Goal: Task Accomplishment & Management: Use online tool/utility

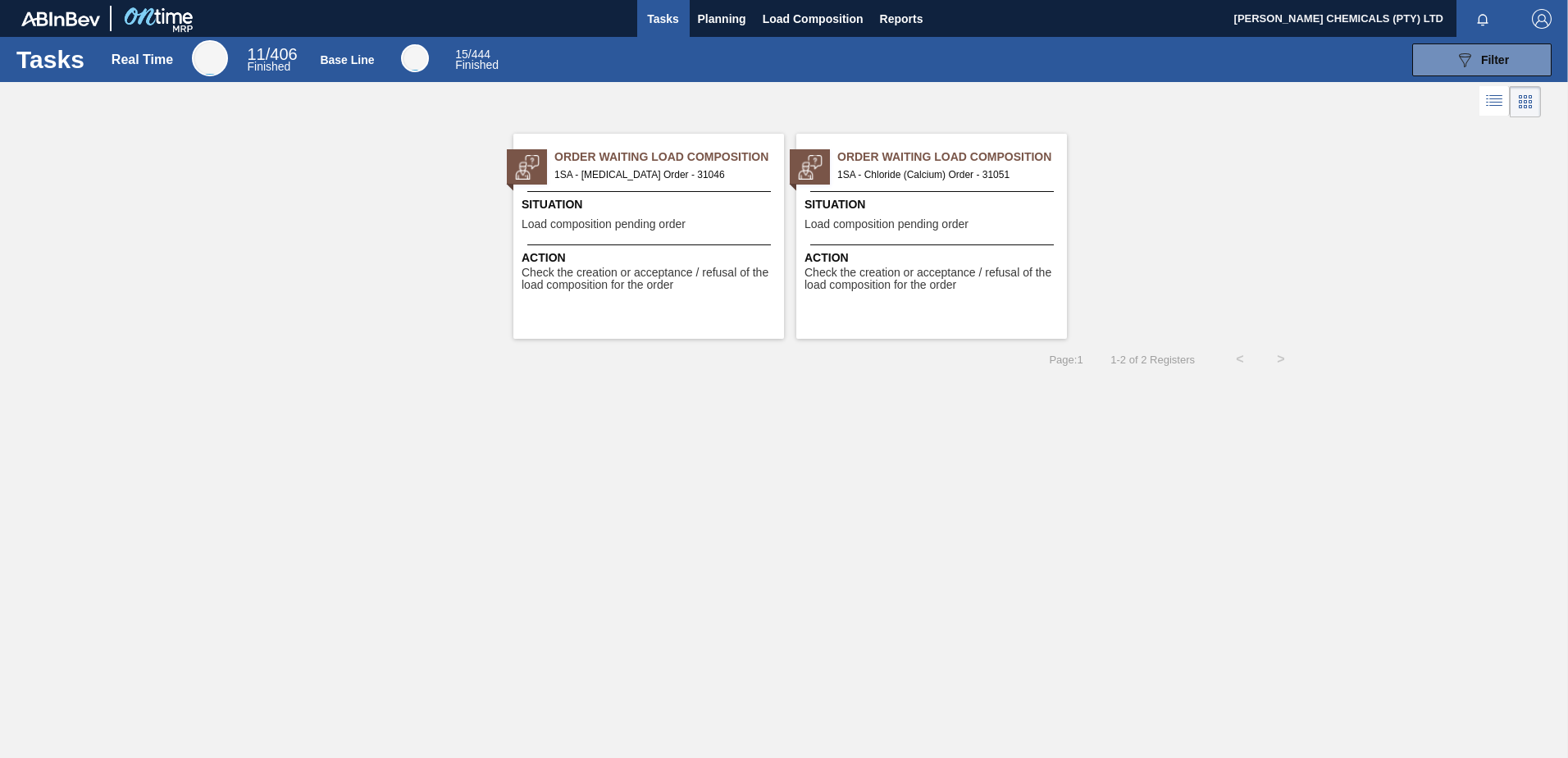
click at [645, 217] on div "Situation Load composition pending order" at bounding box center [651, 216] width 258 height 40
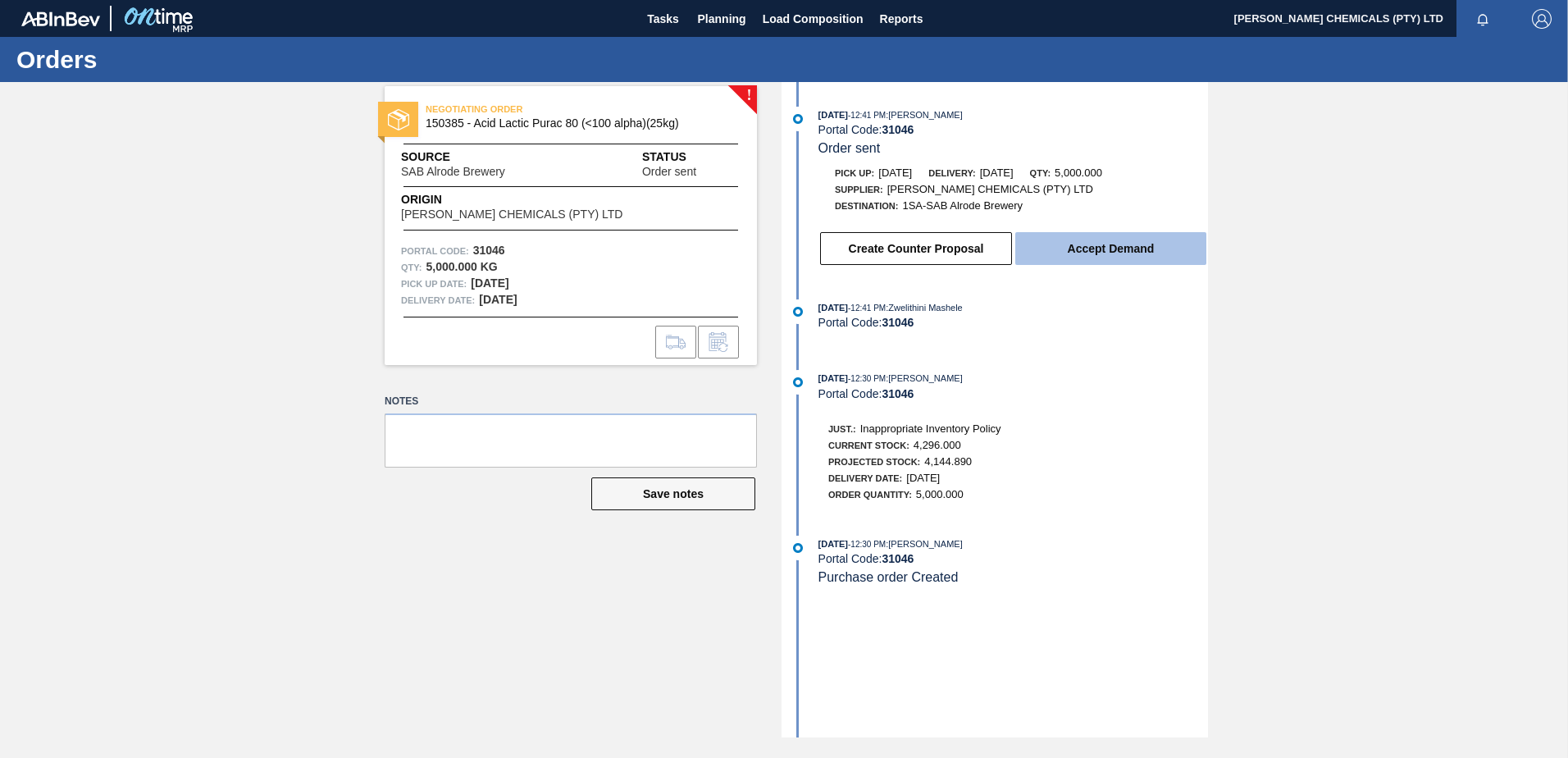
click at [1139, 251] on button "Accept Demand" at bounding box center [1110, 249] width 191 height 33
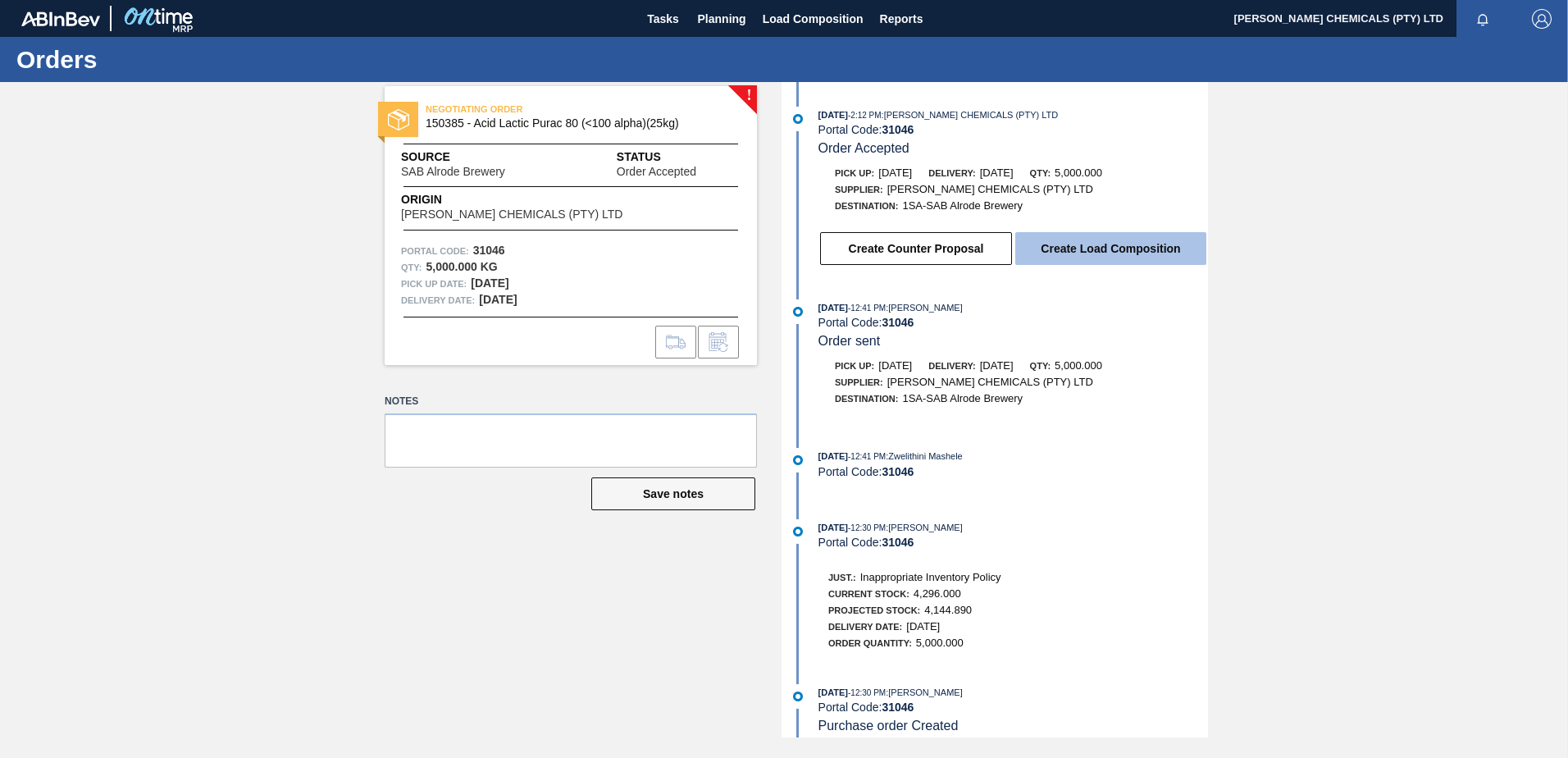
click at [1110, 243] on button "Create Load Composition" at bounding box center [1110, 249] width 191 height 33
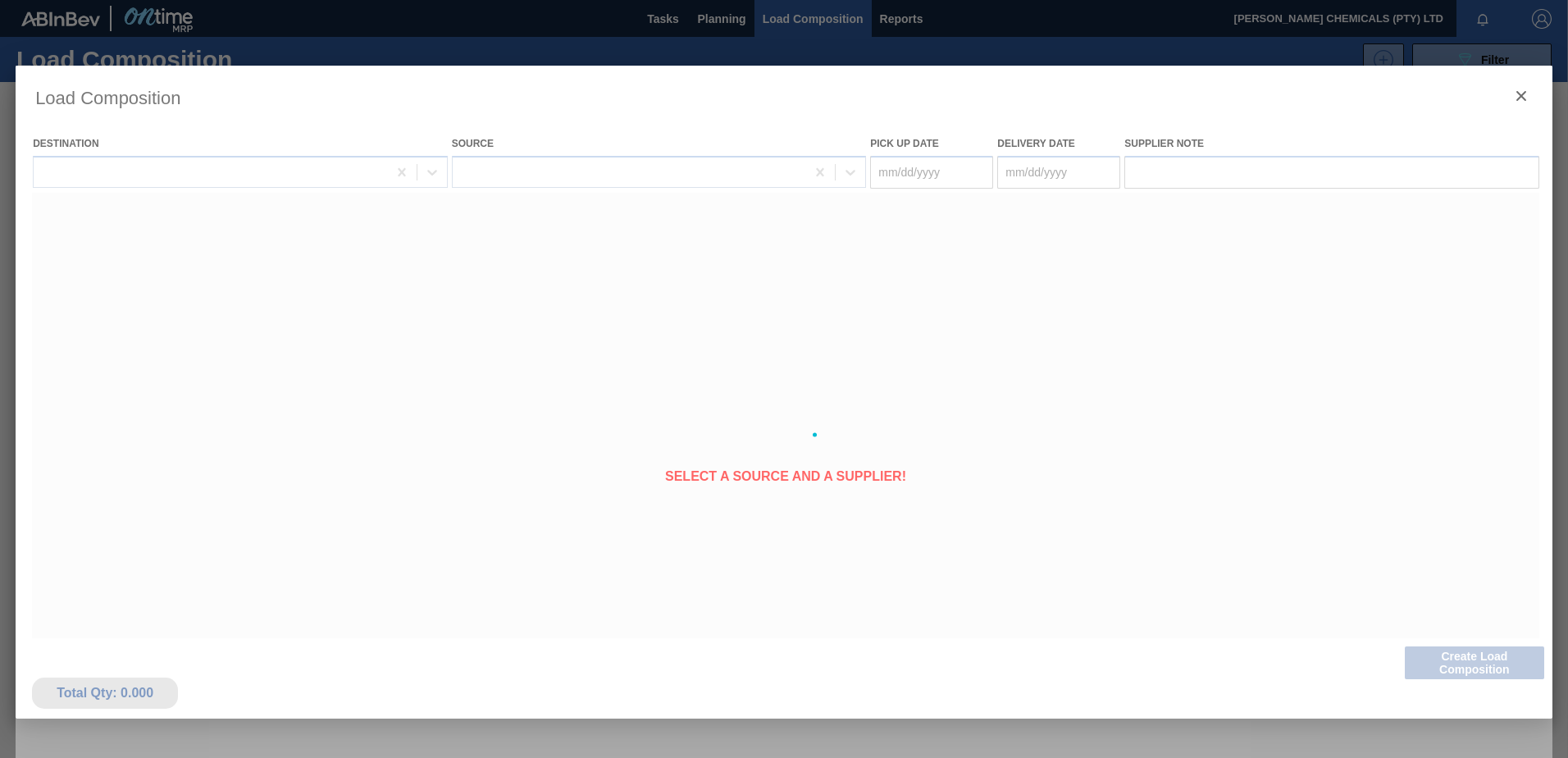
type Date "08/27/2025"
type Date "08/28/2025"
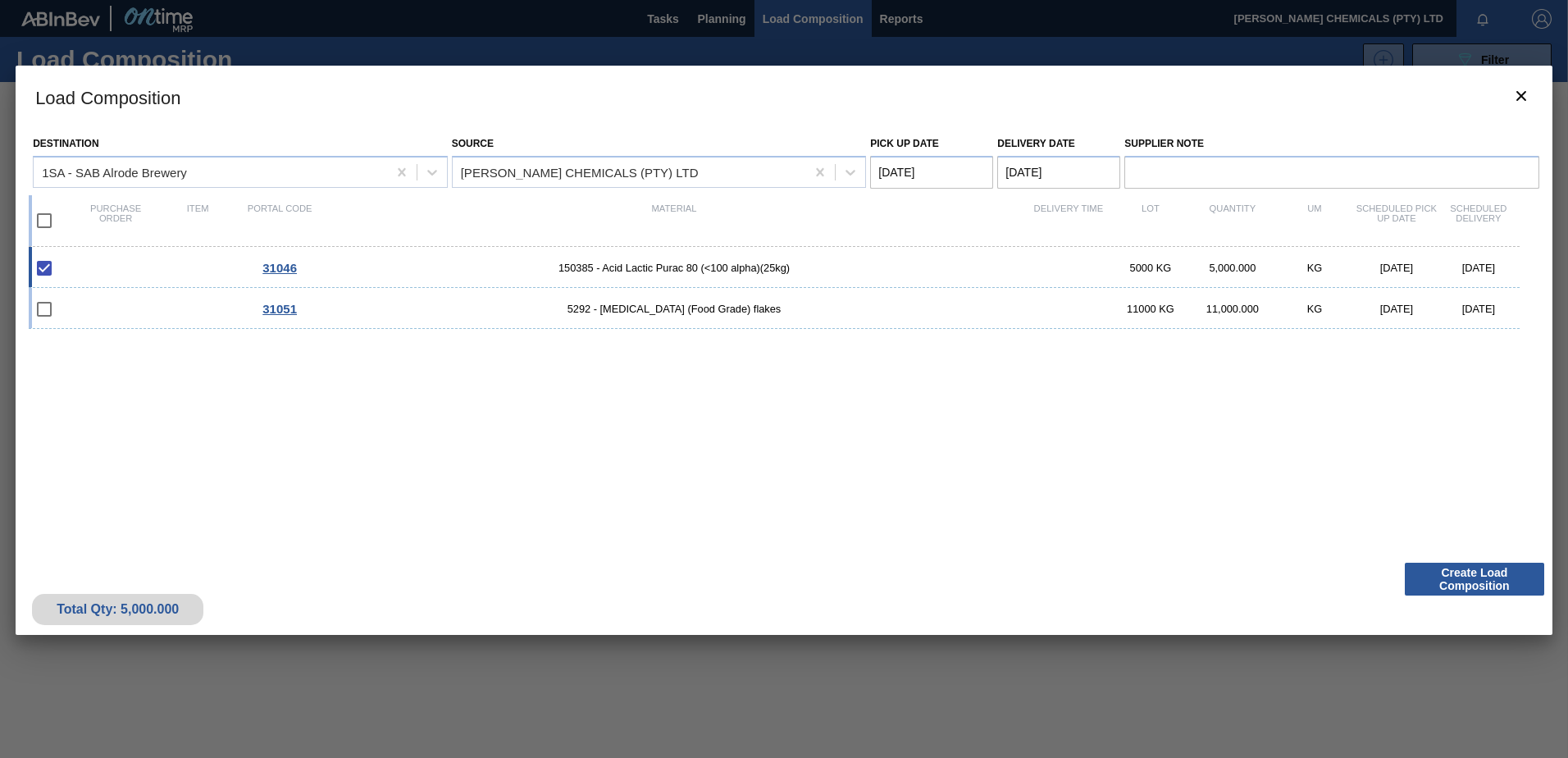
click at [277, 269] on span "31046" at bounding box center [279, 269] width 34 height 14
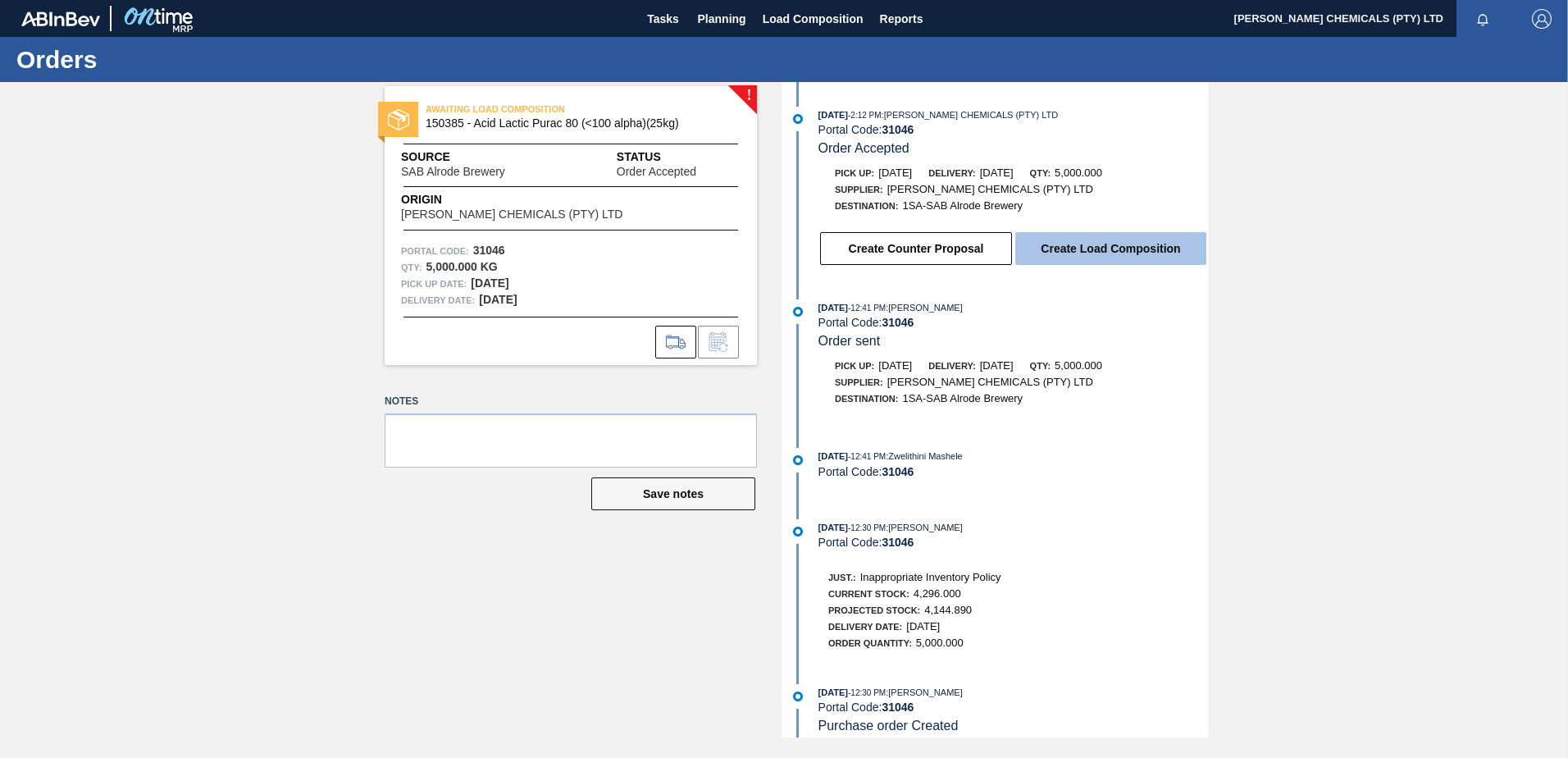
click at [1130, 255] on button "Create Load Composition" at bounding box center [1110, 249] width 191 height 33
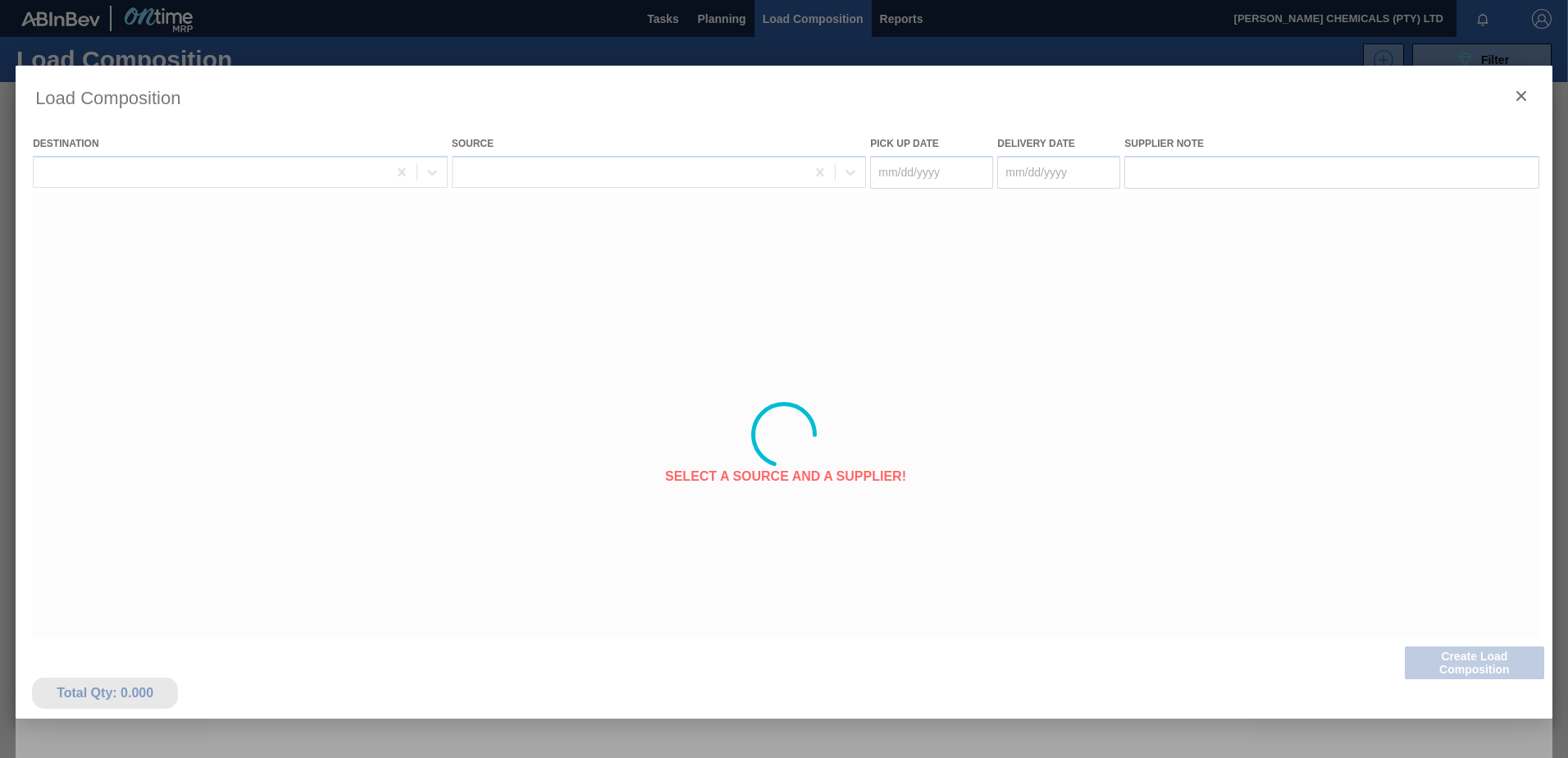
type Date "08/27/2025"
type Date "08/28/2025"
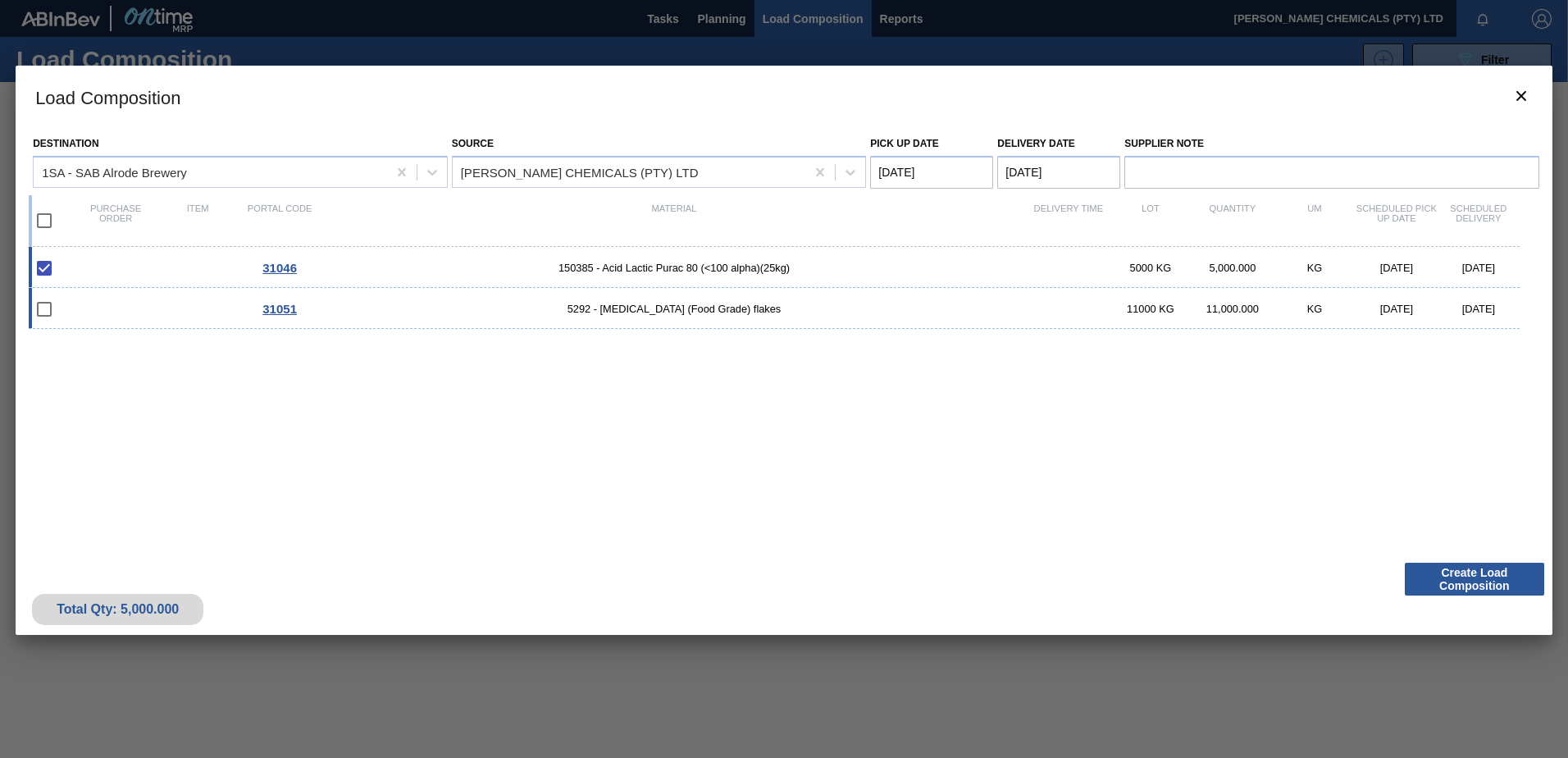
click at [43, 312] on input "checkbox" at bounding box center [44, 309] width 34 height 34
checkbox input "false"
click at [701, 310] on span "5292 - Calcium Chloride (Food Grade) flakes" at bounding box center [674, 309] width 707 height 13
checkbox input "true"
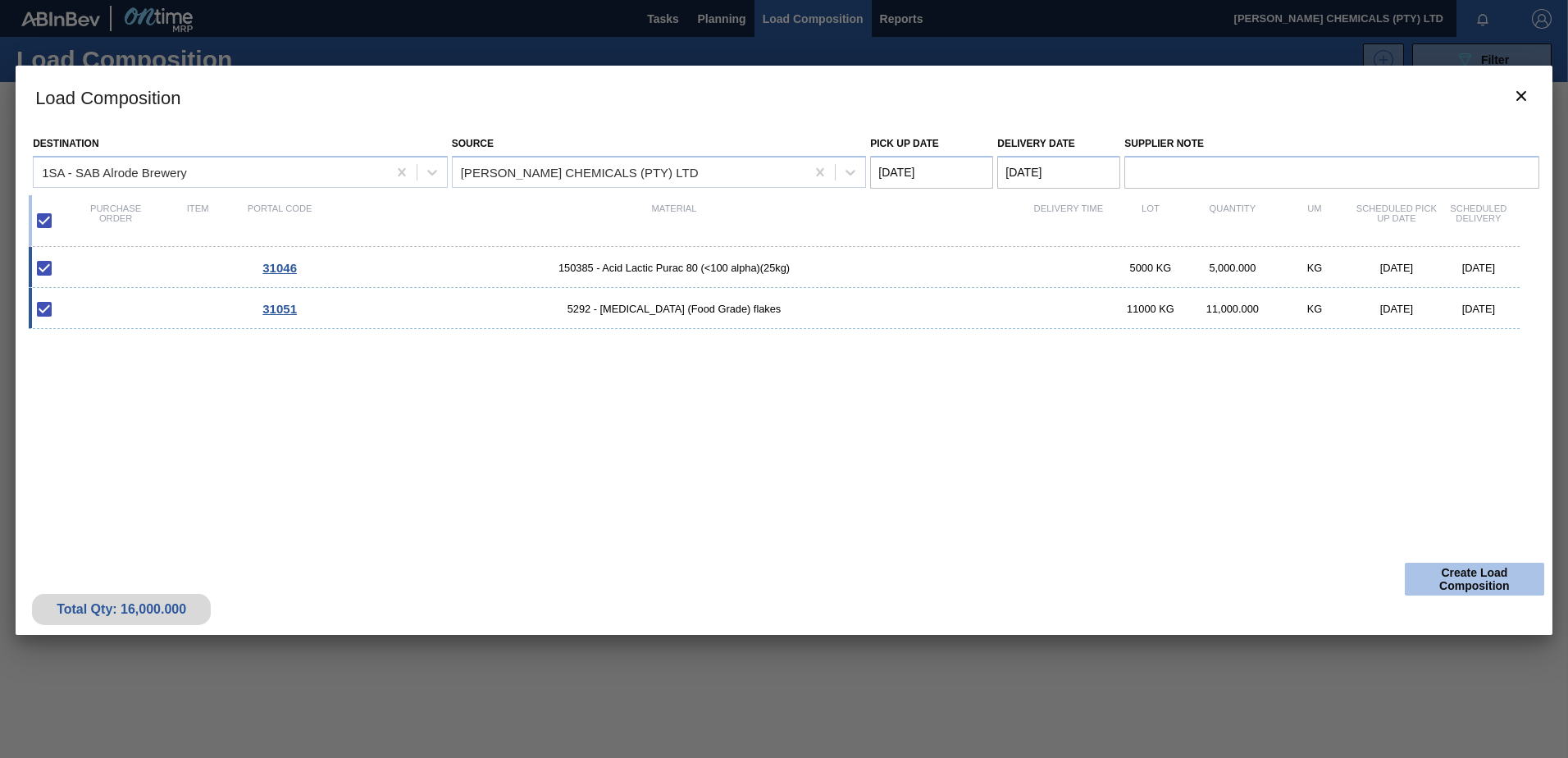
click at [1462, 582] on button "Create Load Composition" at bounding box center [1474, 579] width 139 height 33
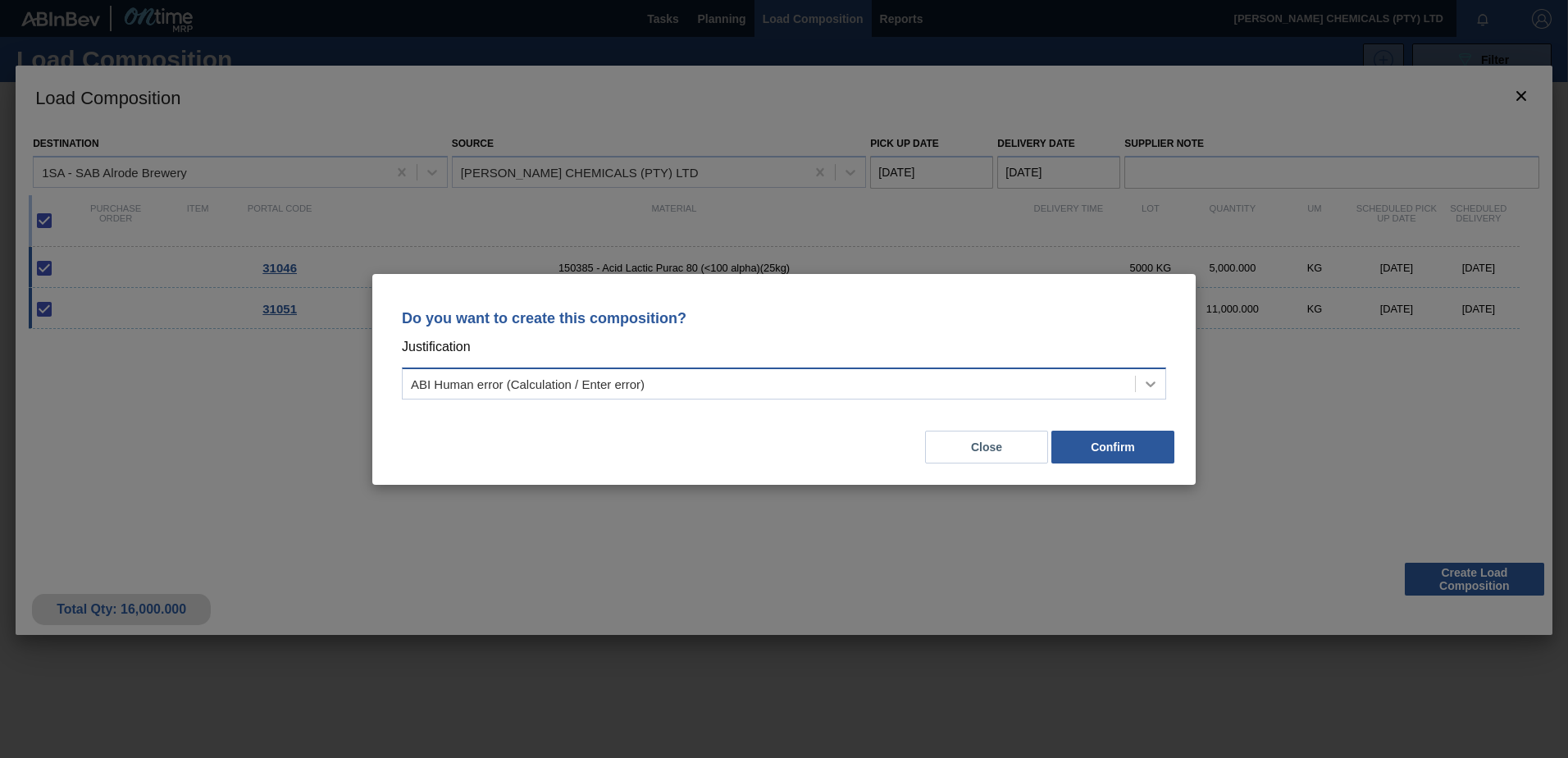
click at [1150, 386] on icon at bounding box center [1151, 384] width 16 height 16
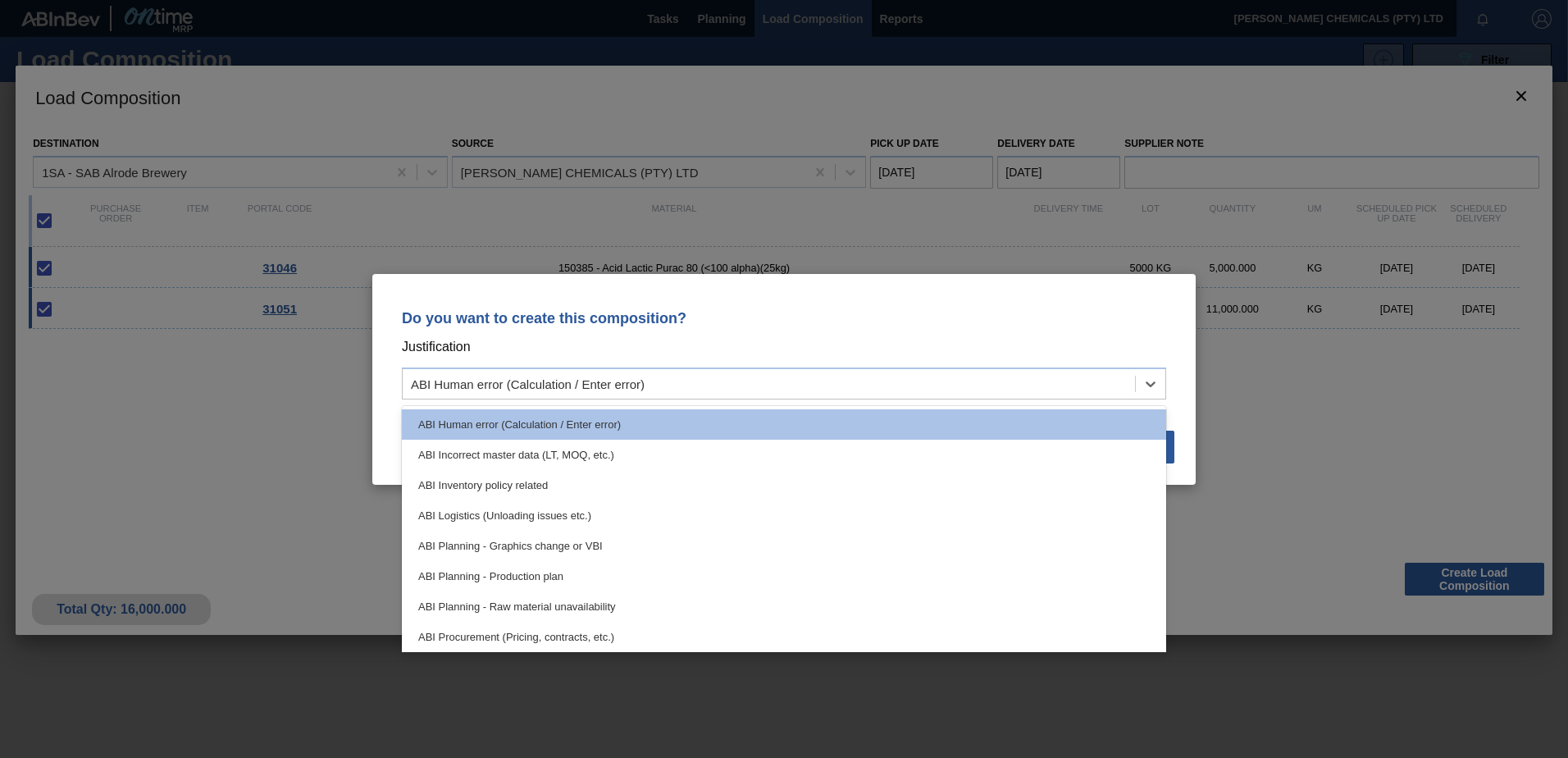
click at [1015, 310] on p "Do you want to create this composition?" at bounding box center [784, 318] width 765 height 16
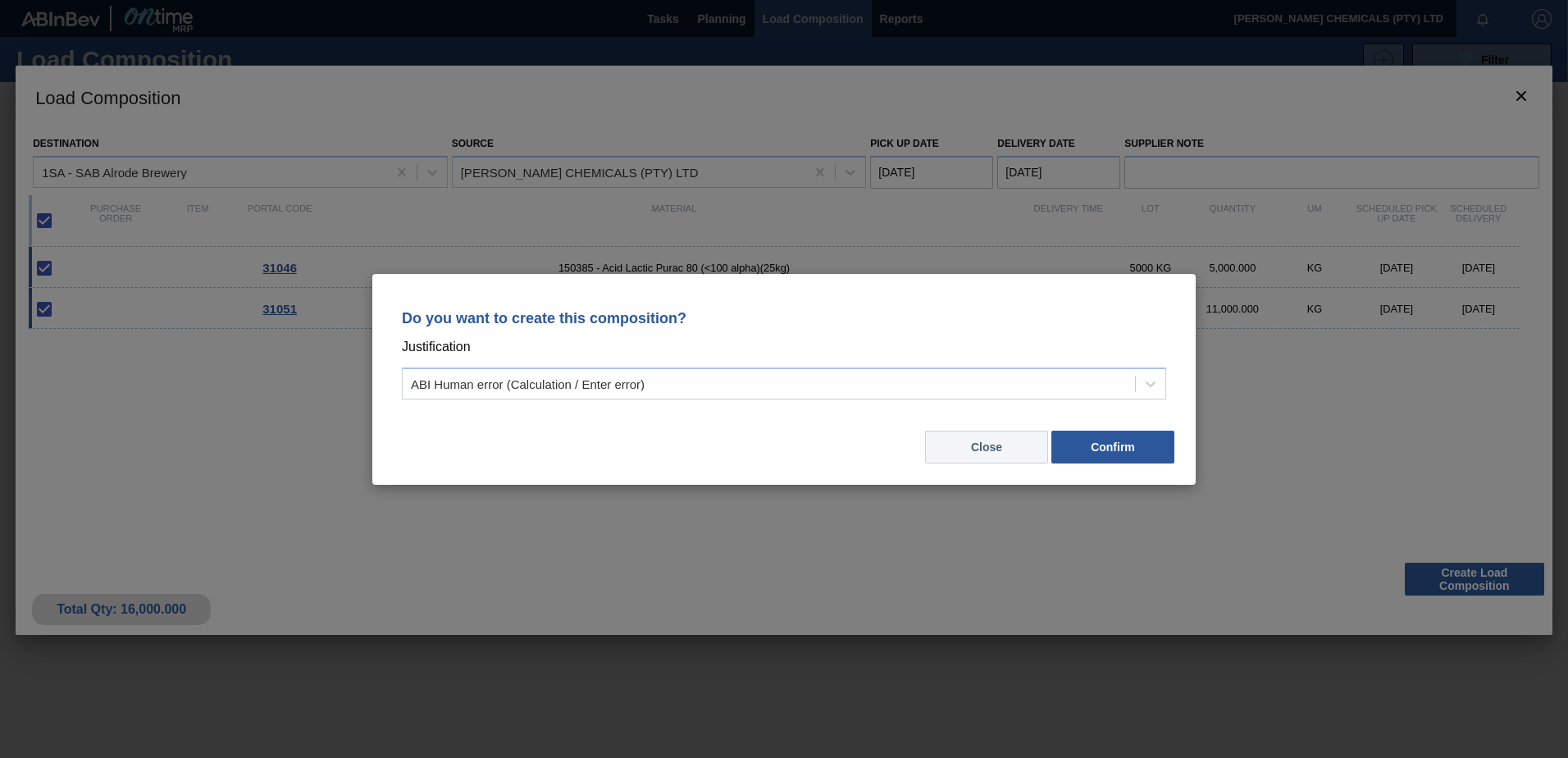
click at [990, 448] on button "Close" at bounding box center [986, 447] width 123 height 33
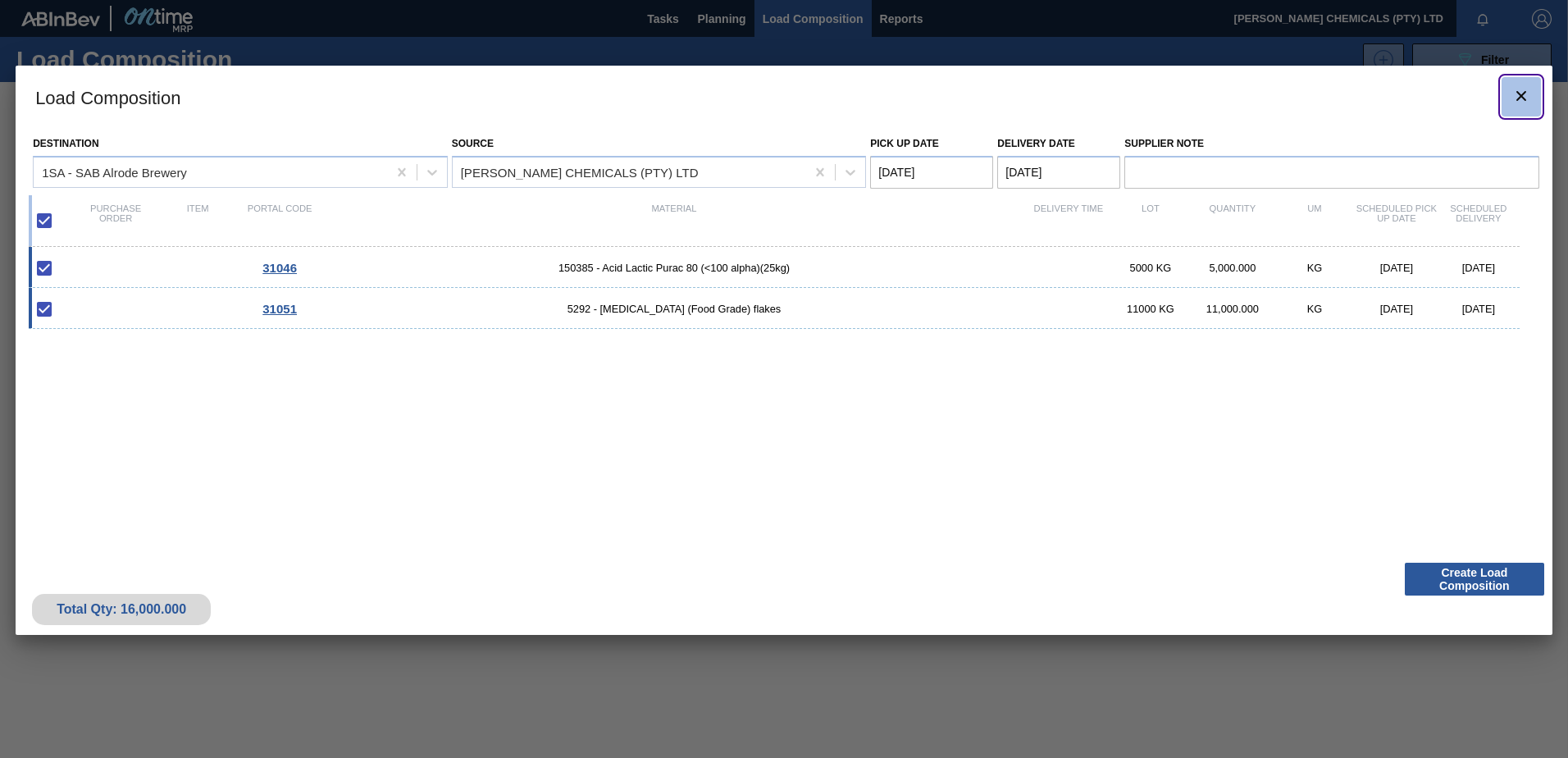
click at [1517, 99] on icon "botão de ícone" at bounding box center [1521, 96] width 20 height 20
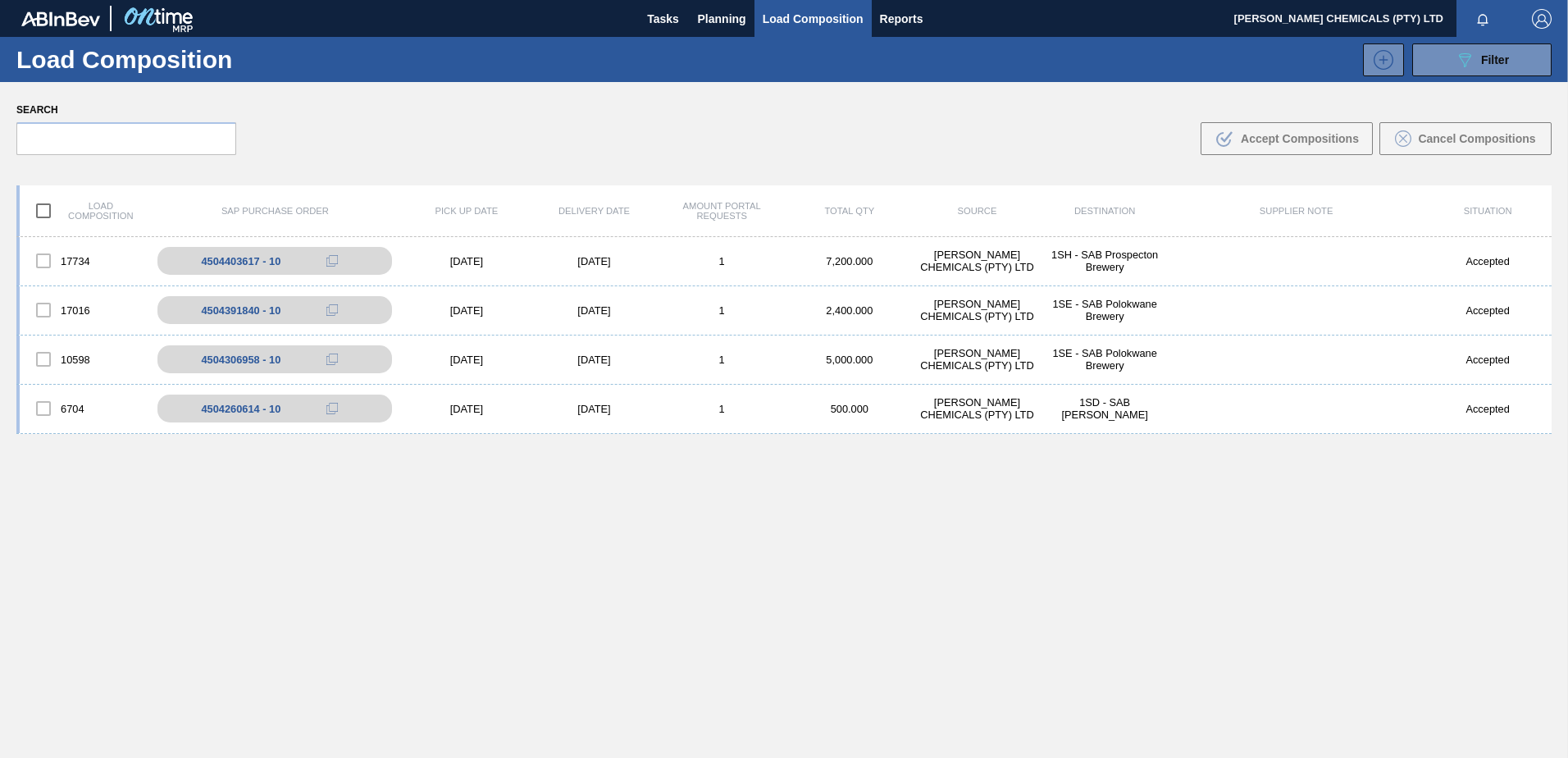
click at [826, 17] on span "Load Composition" at bounding box center [813, 19] width 101 height 20
click at [658, 17] on span "Tasks" at bounding box center [663, 19] width 36 height 20
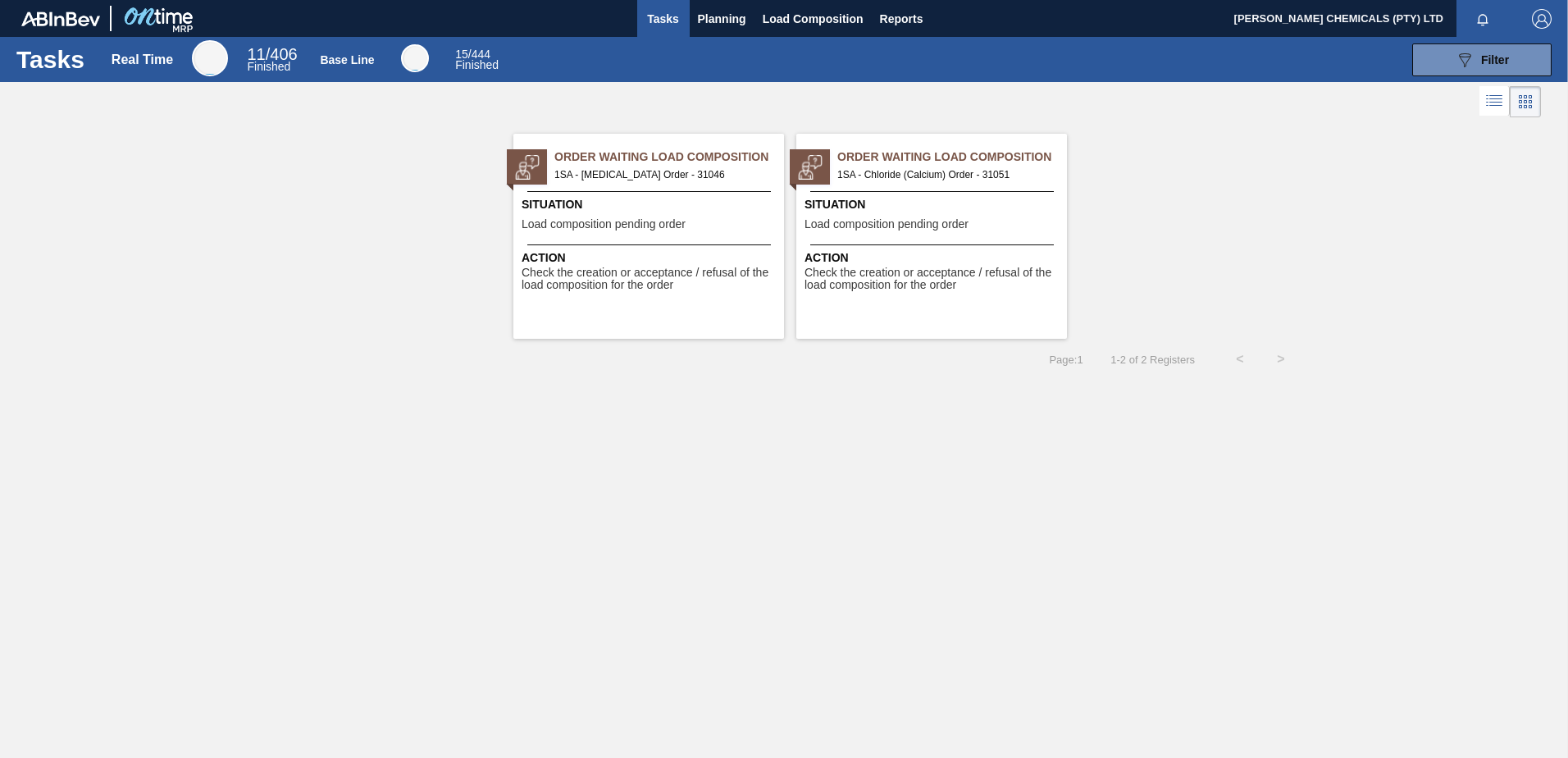
click at [910, 215] on div "Situation Load composition pending order" at bounding box center [934, 216] width 258 height 40
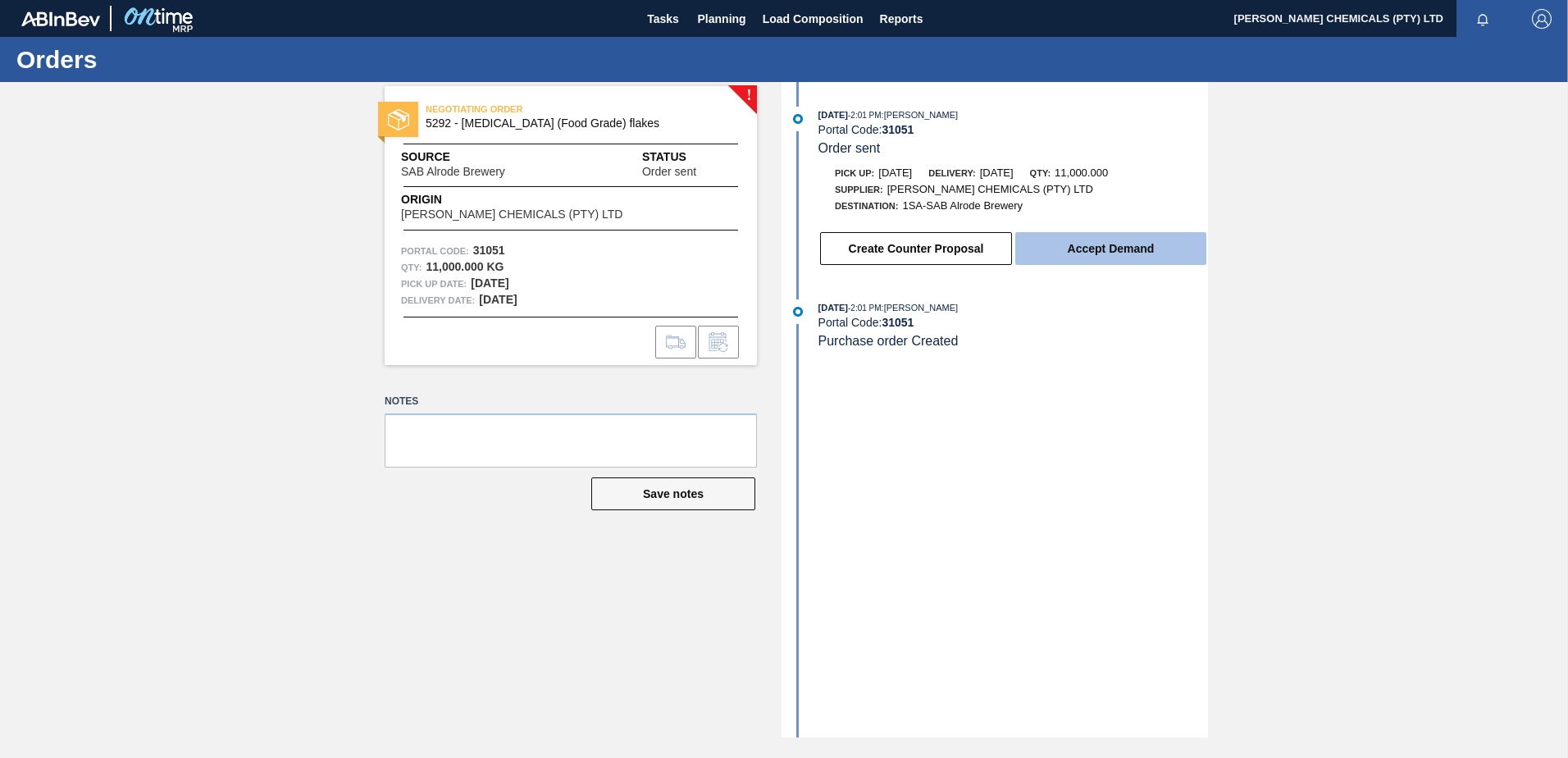
click at [1112, 252] on button "Accept Demand" at bounding box center [1110, 249] width 191 height 33
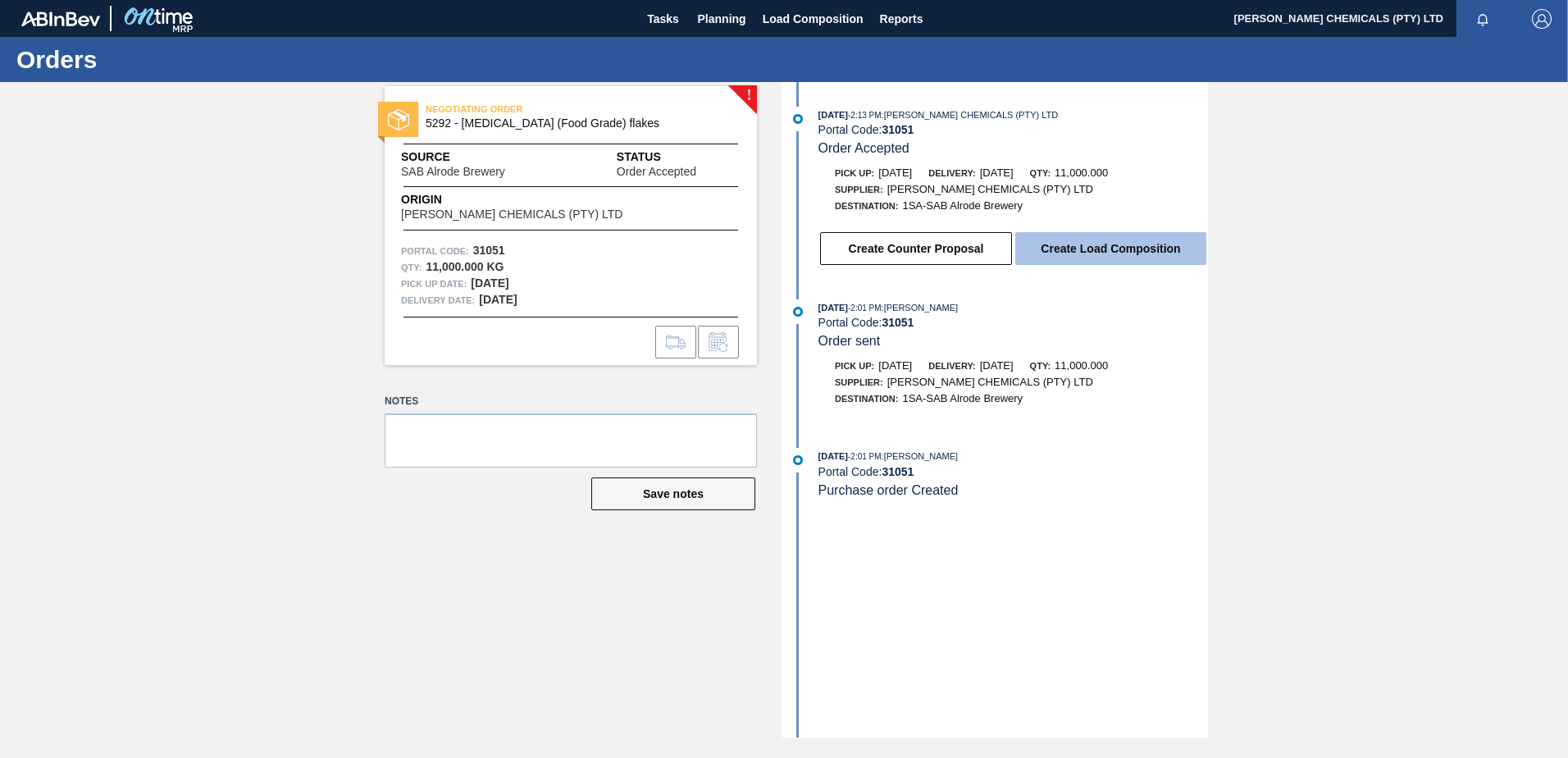
click at [1142, 243] on button "Create Load Composition" at bounding box center [1110, 249] width 191 height 33
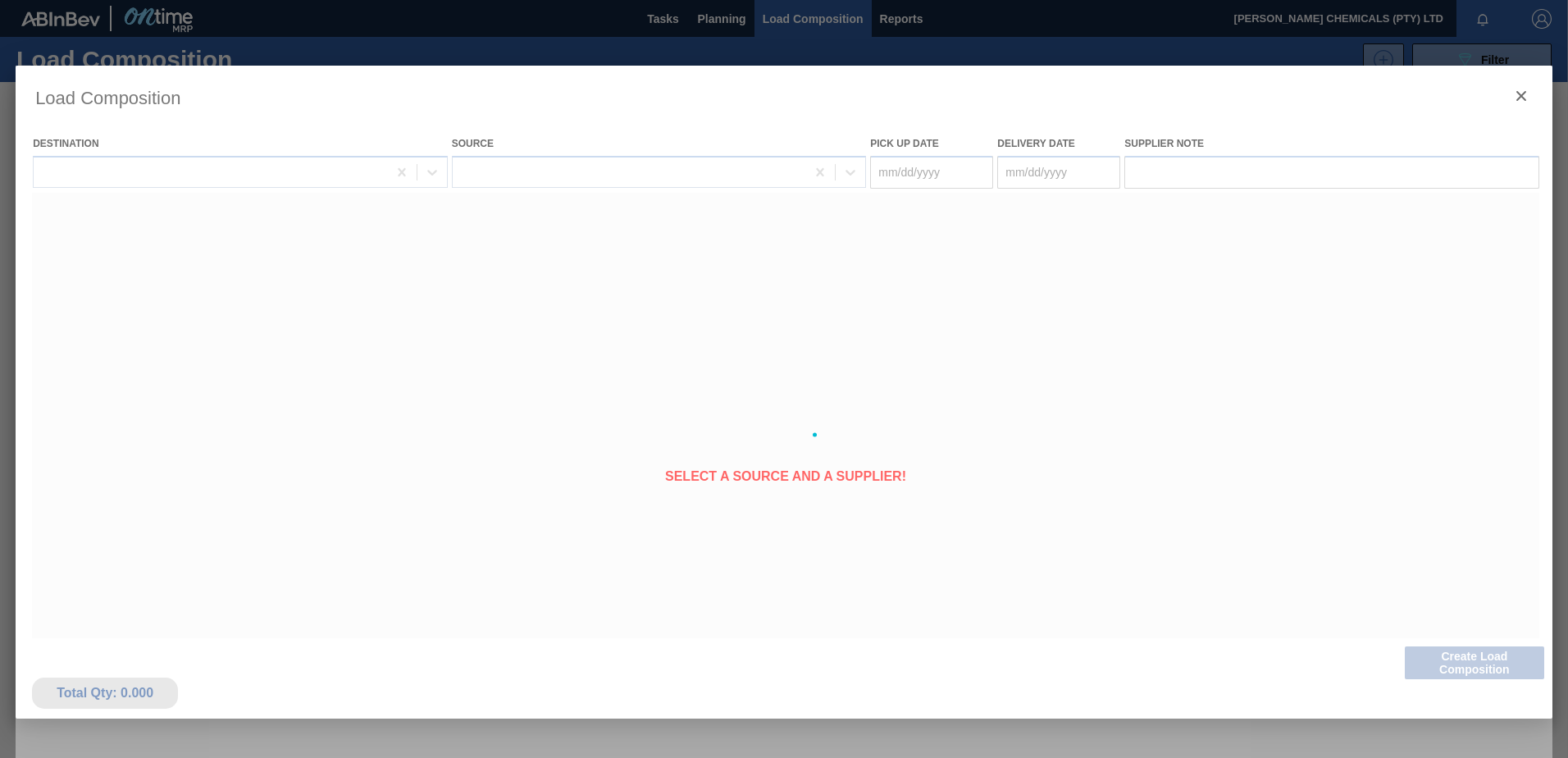
type Date "08/27/2025"
type Date "08/28/2025"
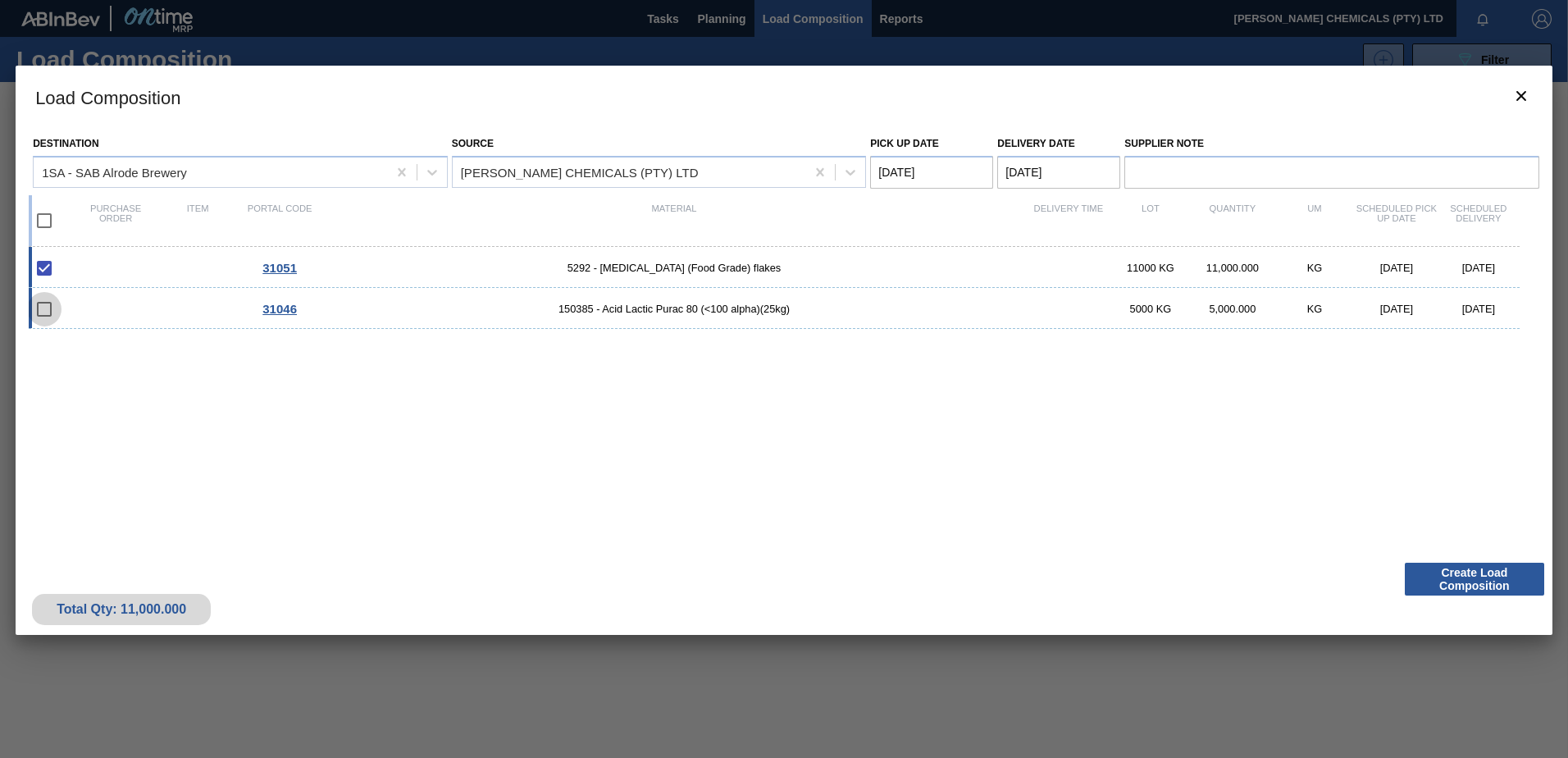
click at [48, 311] on input "checkbox" at bounding box center [44, 309] width 34 height 34
checkbox input "false"
click at [274, 317] on div "31046 150385 - Acid Lactic Purac 80 (<100 alpha)(25kg) 5000 KG 5,000.000 KG 08/…" at bounding box center [774, 309] width 1491 height 41
checkbox input "true"
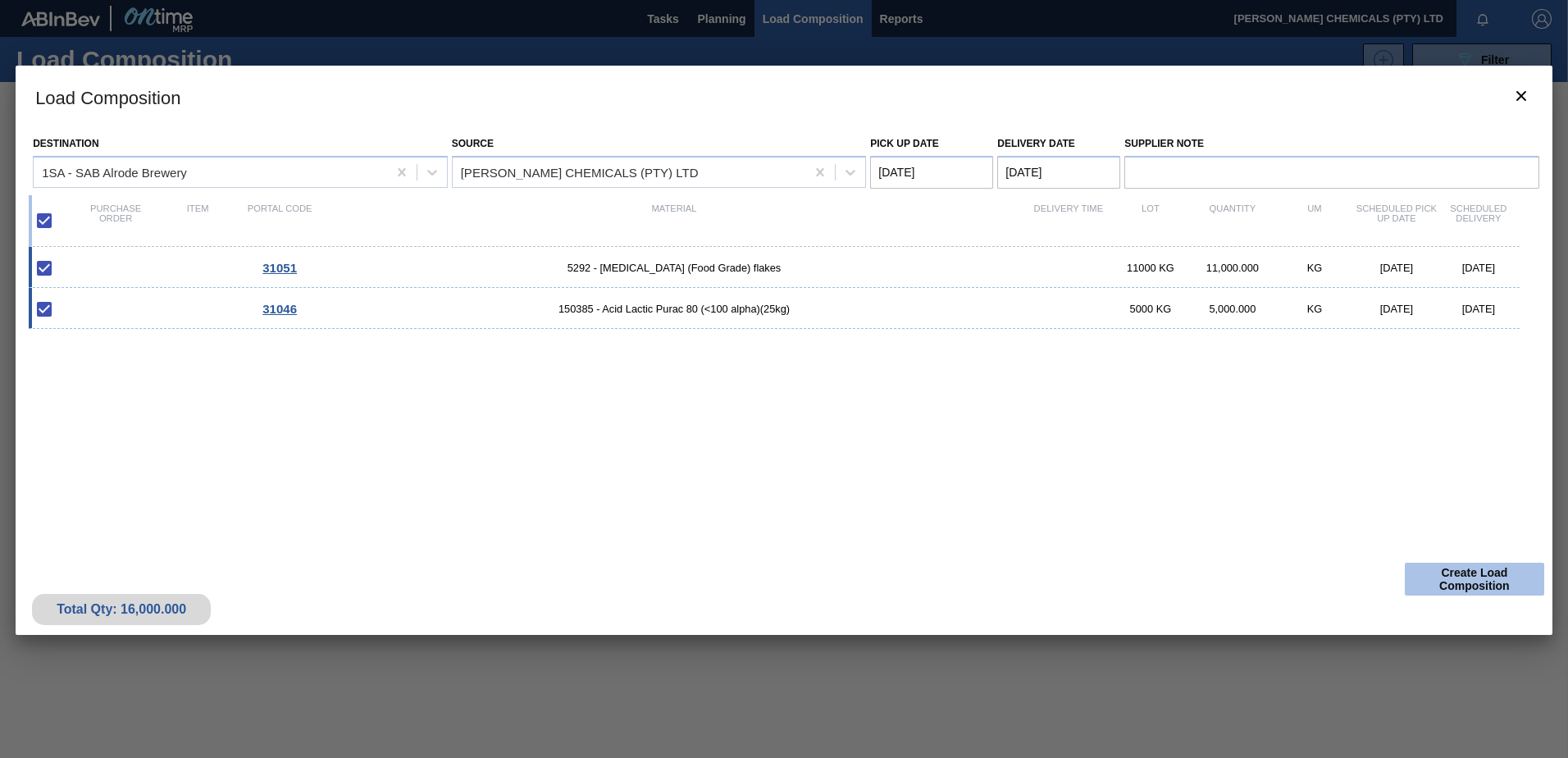
click at [1479, 575] on button "Create Load Composition" at bounding box center [1474, 579] width 139 height 33
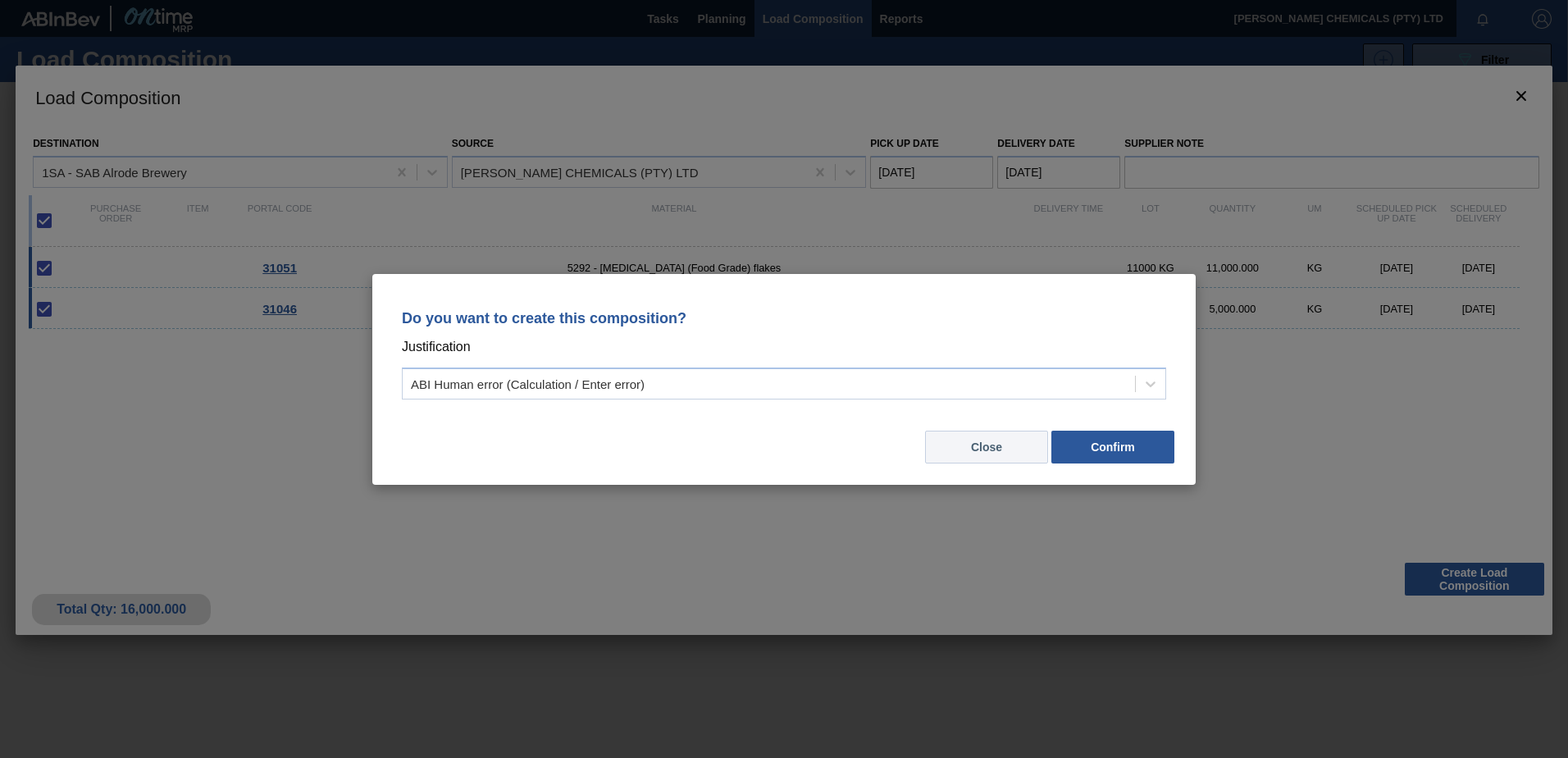
click at [989, 448] on button "Close" at bounding box center [986, 447] width 123 height 33
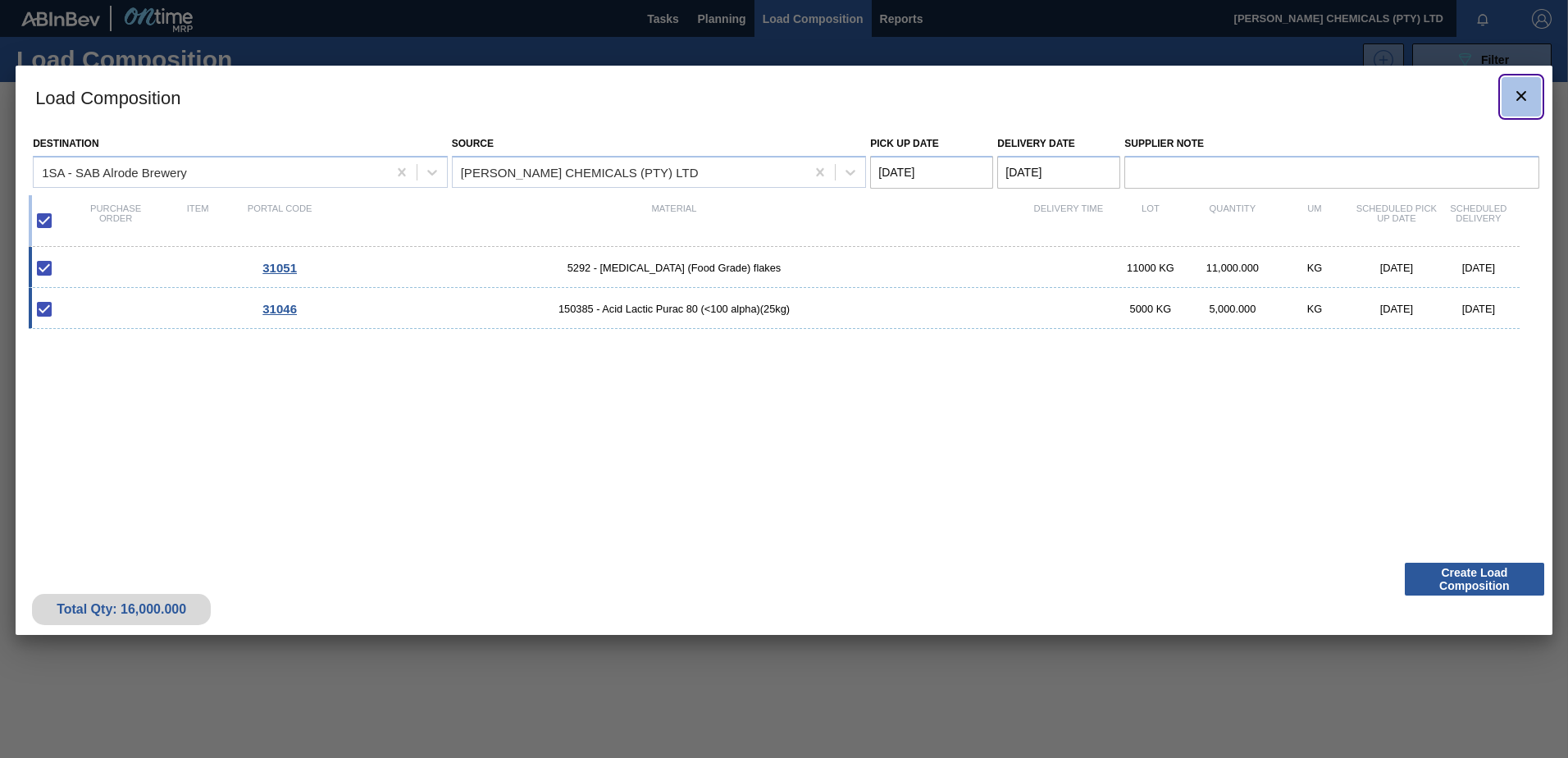
click at [1519, 99] on icon "botão de ícone" at bounding box center [1521, 95] width 10 height 10
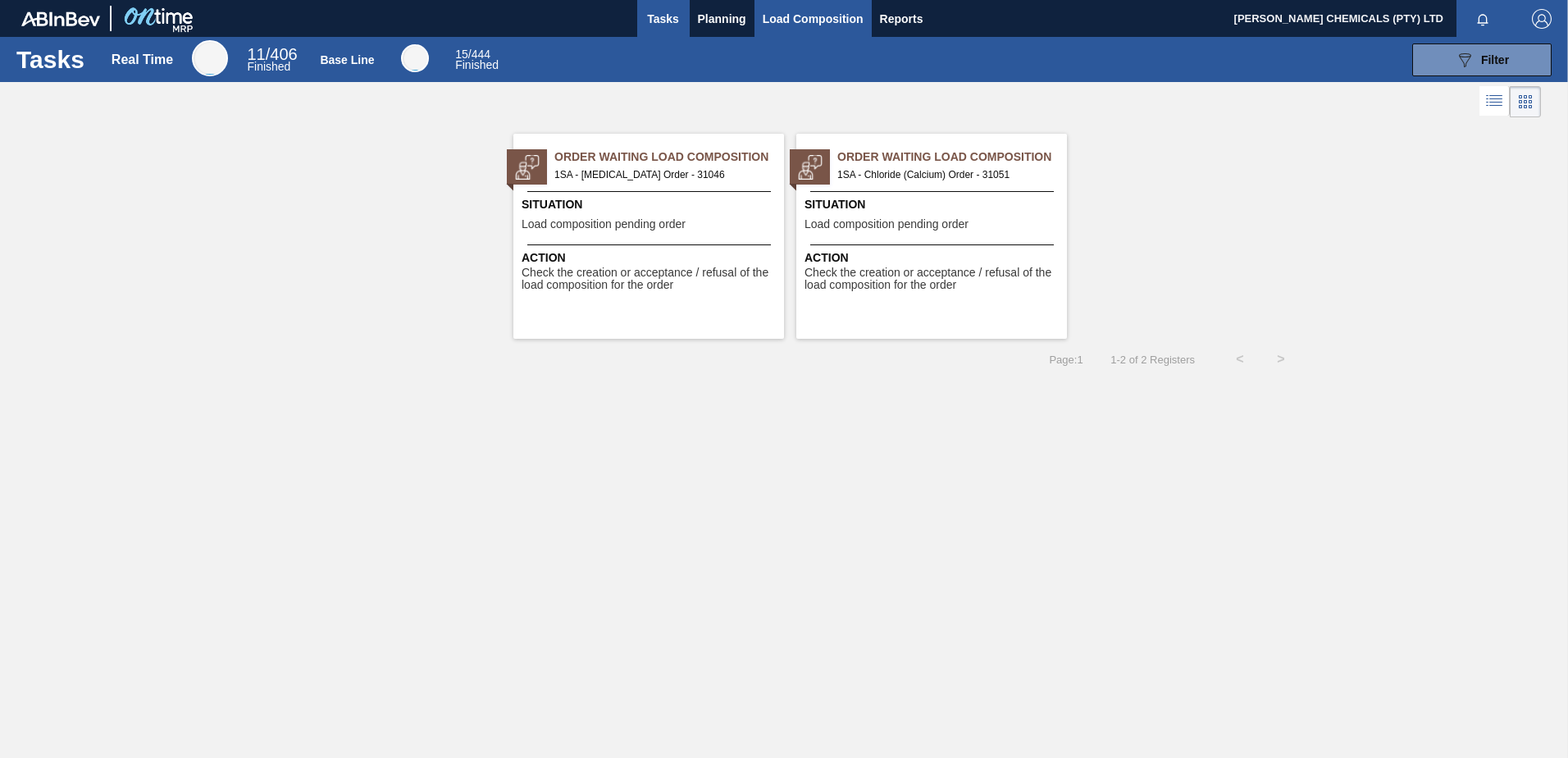
click at [809, 14] on span "Load Composition" at bounding box center [813, 19] width 101 height 20
